Goal: Information Seeking & Learning: Learn about a topic

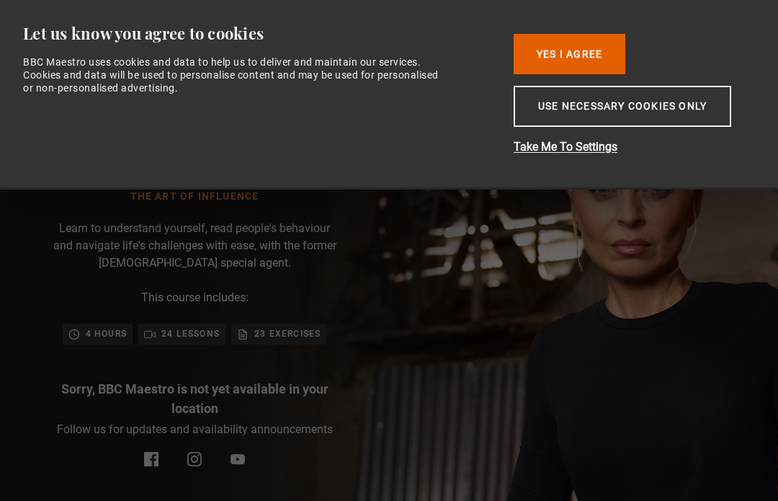
click at [563, 41] on button "Yes I Agree" at bounding box center [570, 54] width 112 height 40
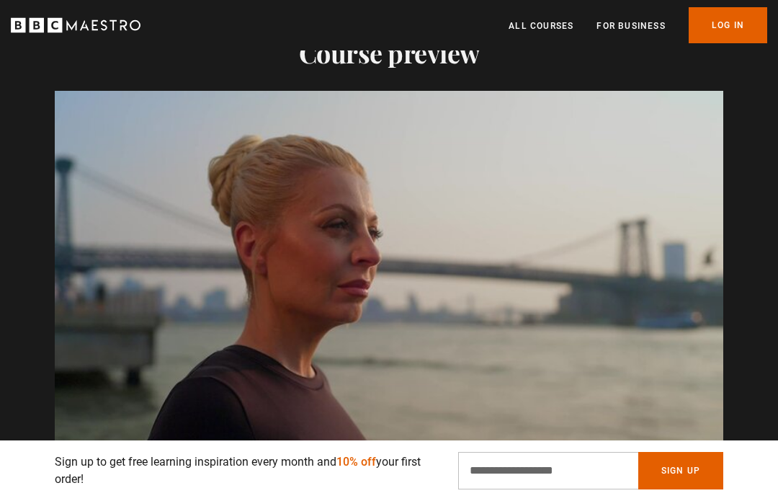
scroll to position [1051, 0]
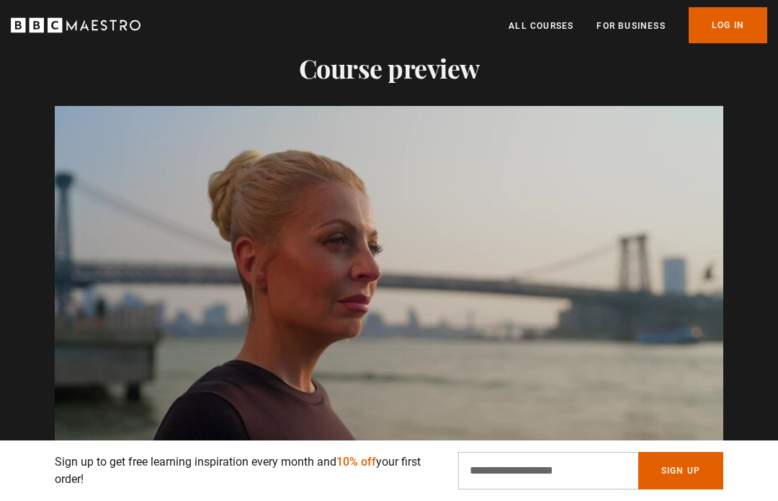
click at [668, 397] on video-js "Video Player is loading. Play Course overview for The Art of Influence with [PE…" at bounding box center [389, 294] width 669 height 376
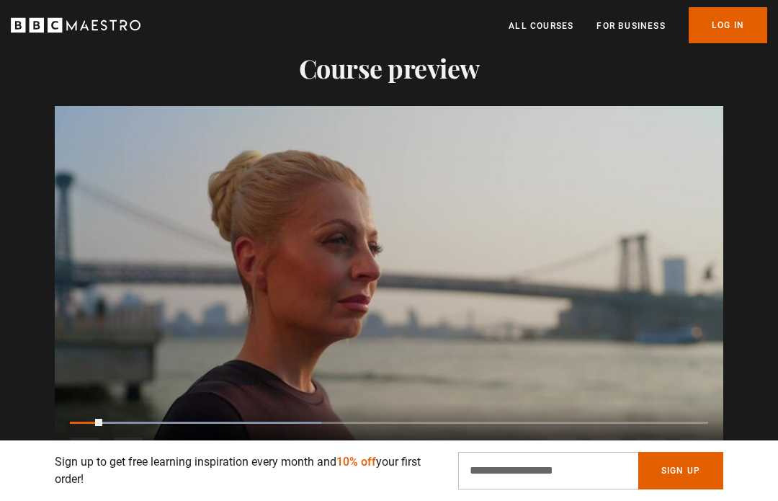
click at [677, 371] on video-js "Video Player is loading. Play Course overview for The Art of Influence with [PE…" at bounding box center [389, 294] width 669 height 376
click at [682, 373] on video-js "Video Player is loading. Play Course overview for The Art of Influence with [PE…" at bounding box center [389, 294] width 669 height 376
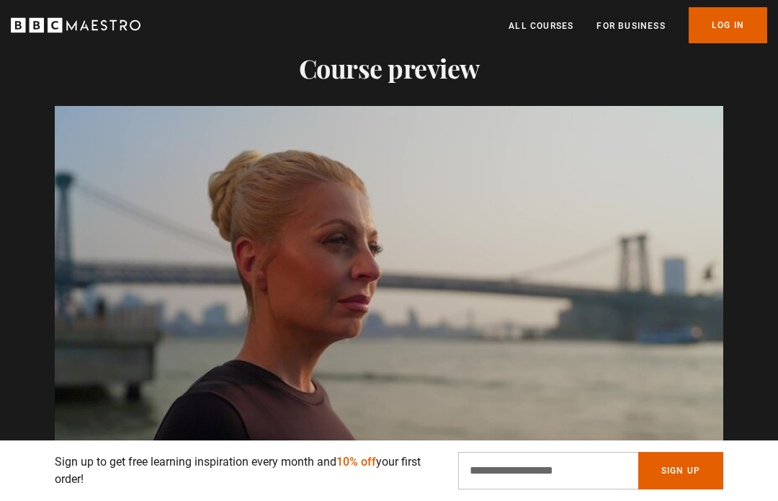
scroll to position [0, 833]
click at [493, 489] on input "Email Address" at bounding box center [548, 470] width 180 height 37
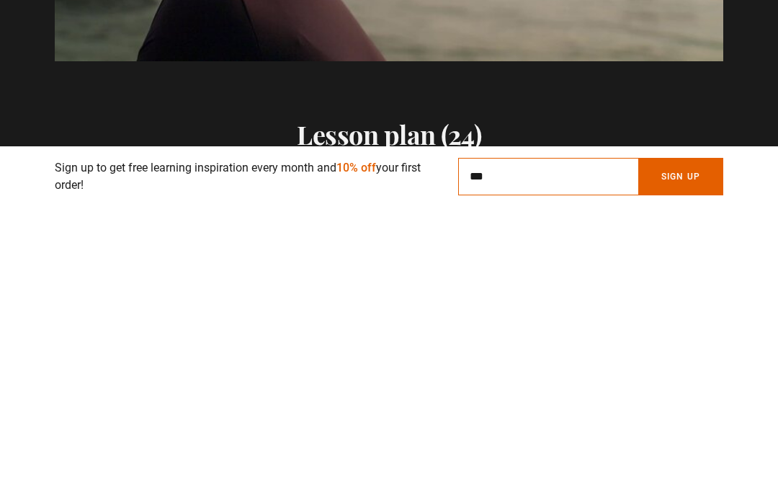
scroll to position [0, 1041]
type input "**********"
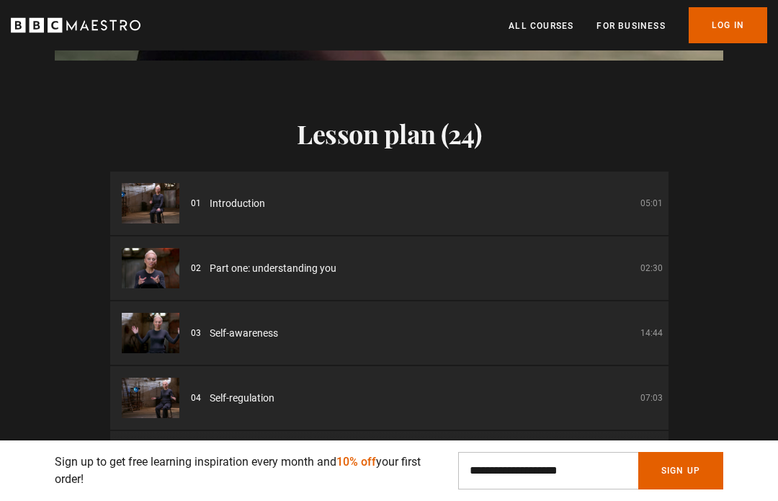
click at [680, 476] on button "Sign Up" at bounding box center [680, 470] width 85 height 37
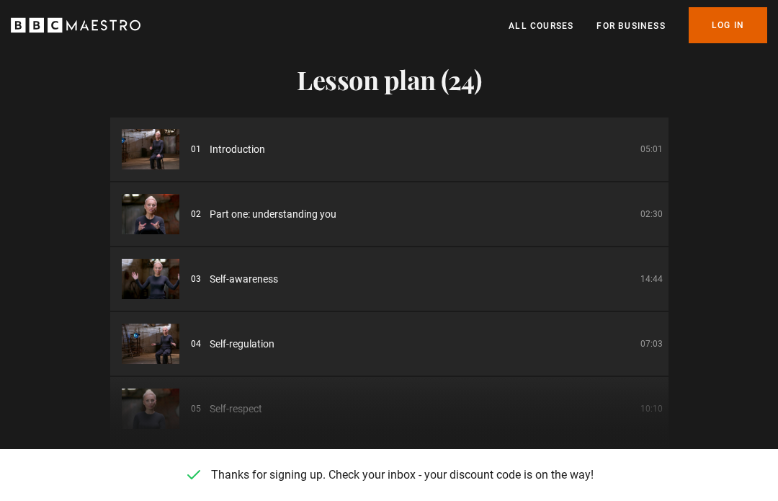
scroll to position [1523, 0]
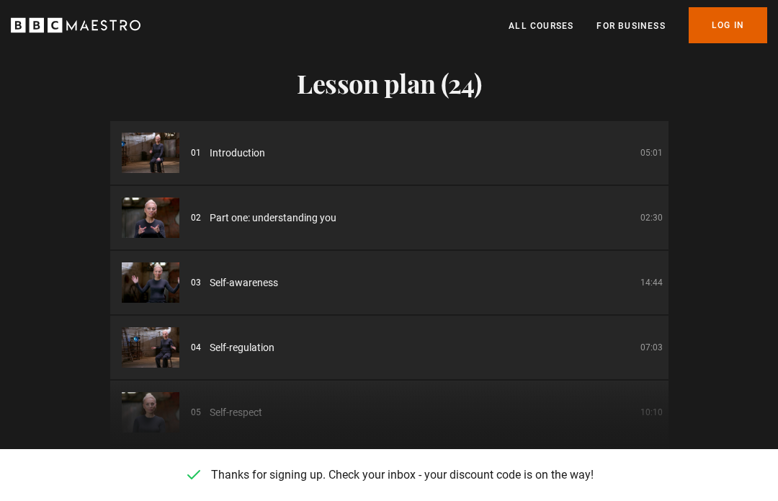
click at [546, 161] on div "01 Introduction 05:01" at bounding box center [427, 153] width 472 height 15
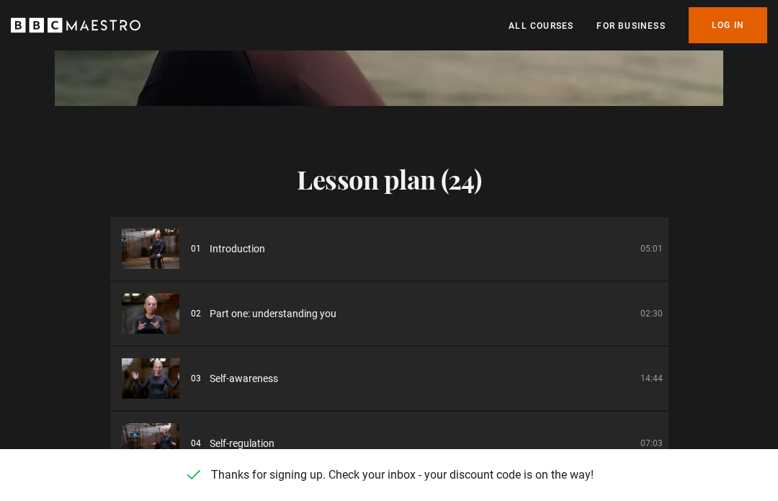
scroll to position [0, 2499]
click at [205, 266] on li "01 Introduction 05:01" at bounding box center [389, 248] width 558 height 63
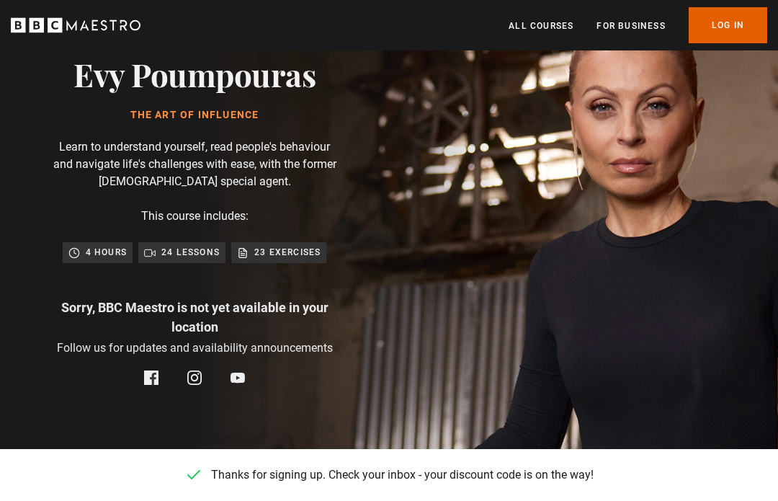
scroll to position [0, 2707]
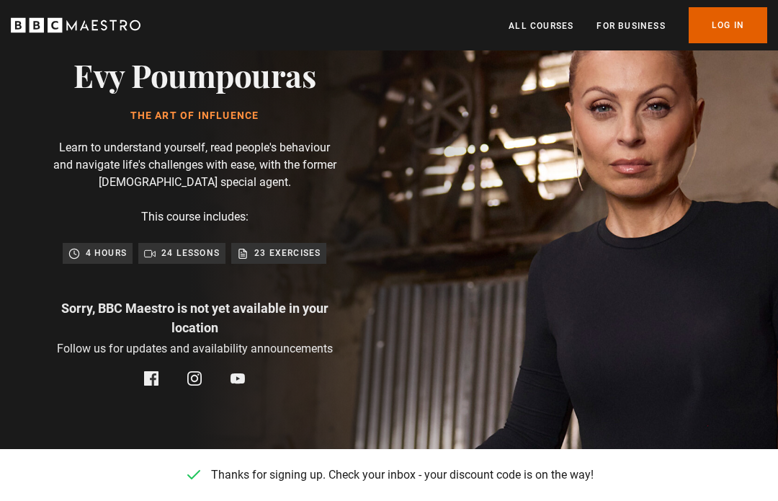
click at [110, 260] on p "4 hours" at bounding box center [106, 253] width 41 height 14
click at [538, 29] on link "All Courses" at bounding box center [541, 26] width 65 height 14
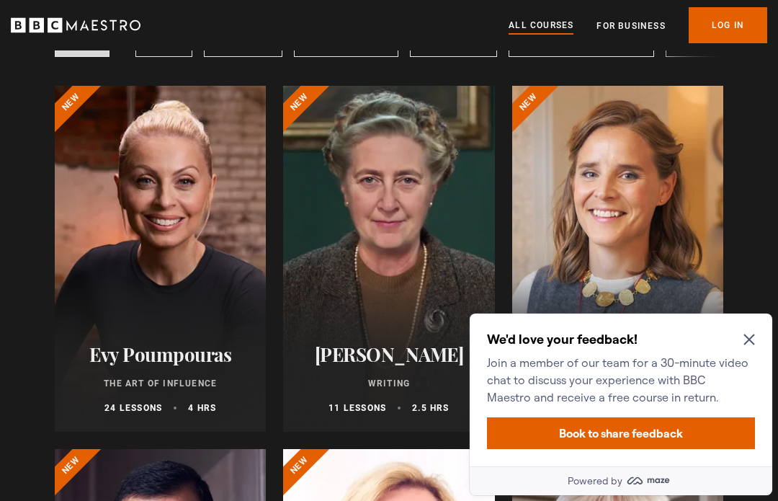
click at [753, 334] on icon "Close Maze Prompt" at bounding box center [750, 340] width 12 height 12
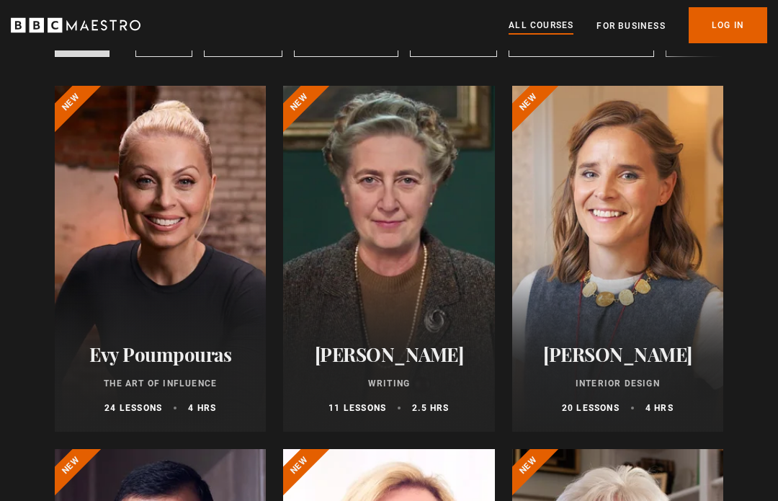
click at [207, 266] on div at bounding box center [160, 259] width 211 height 346
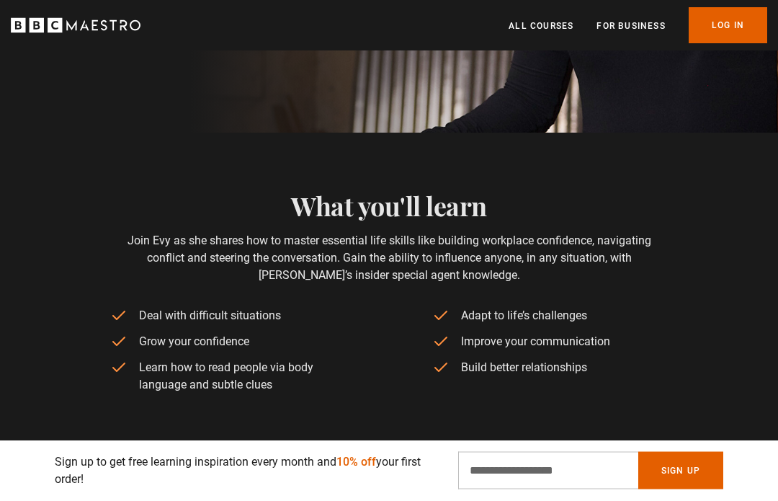
scroll to position [425, 0]
